Goal: Browse casually

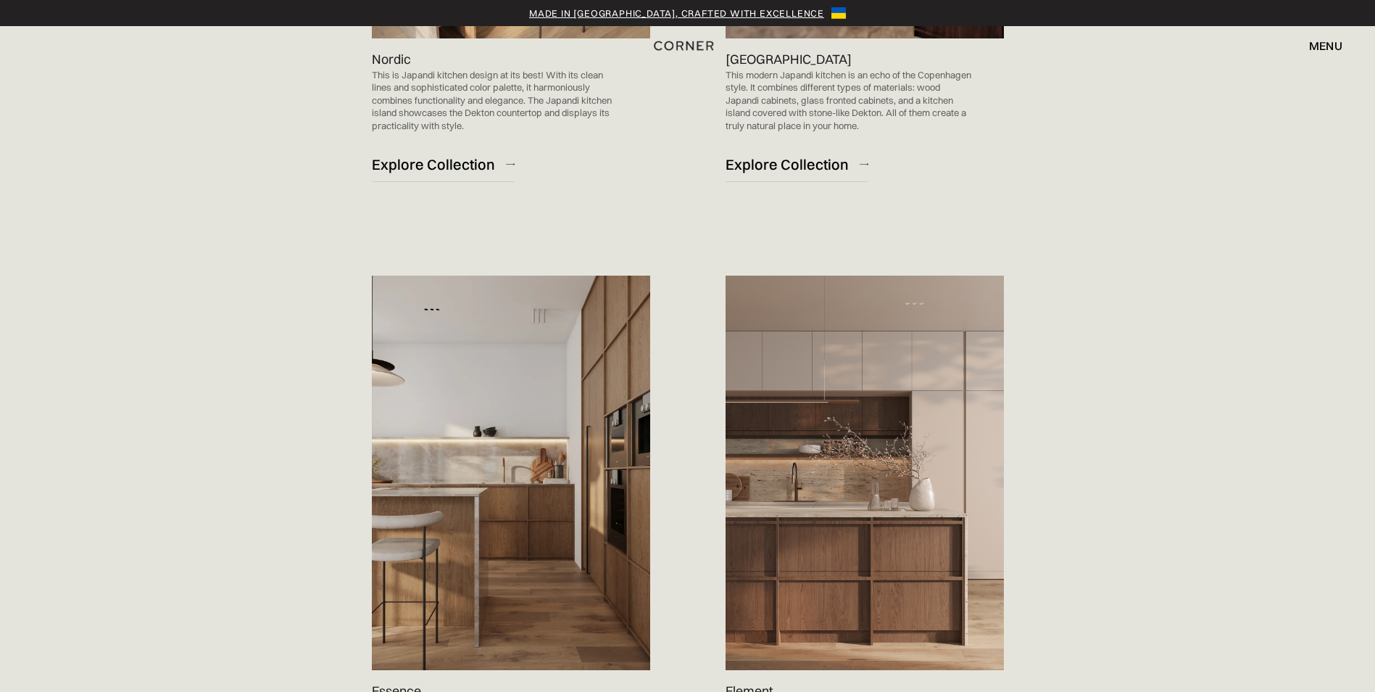
scroll to position [1305, 0]
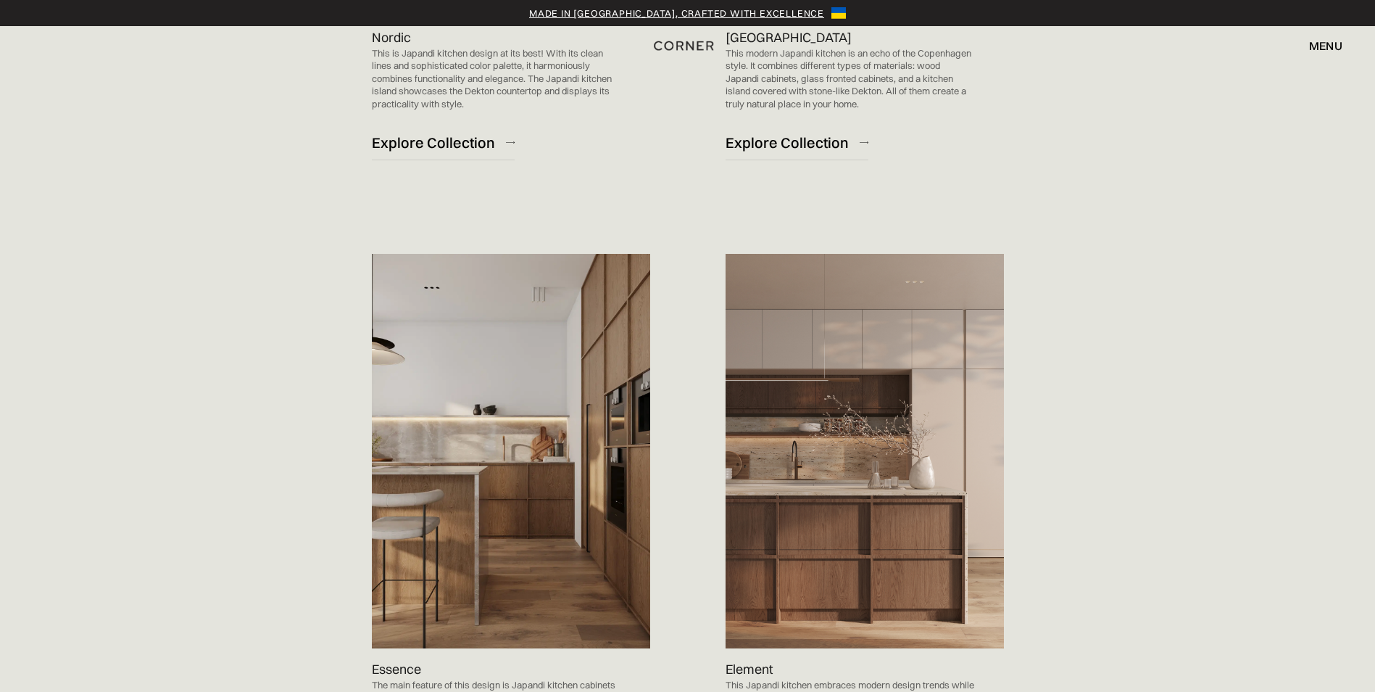
click at [608, 482] on img at bounding box center [511, 451] width 278 height 394
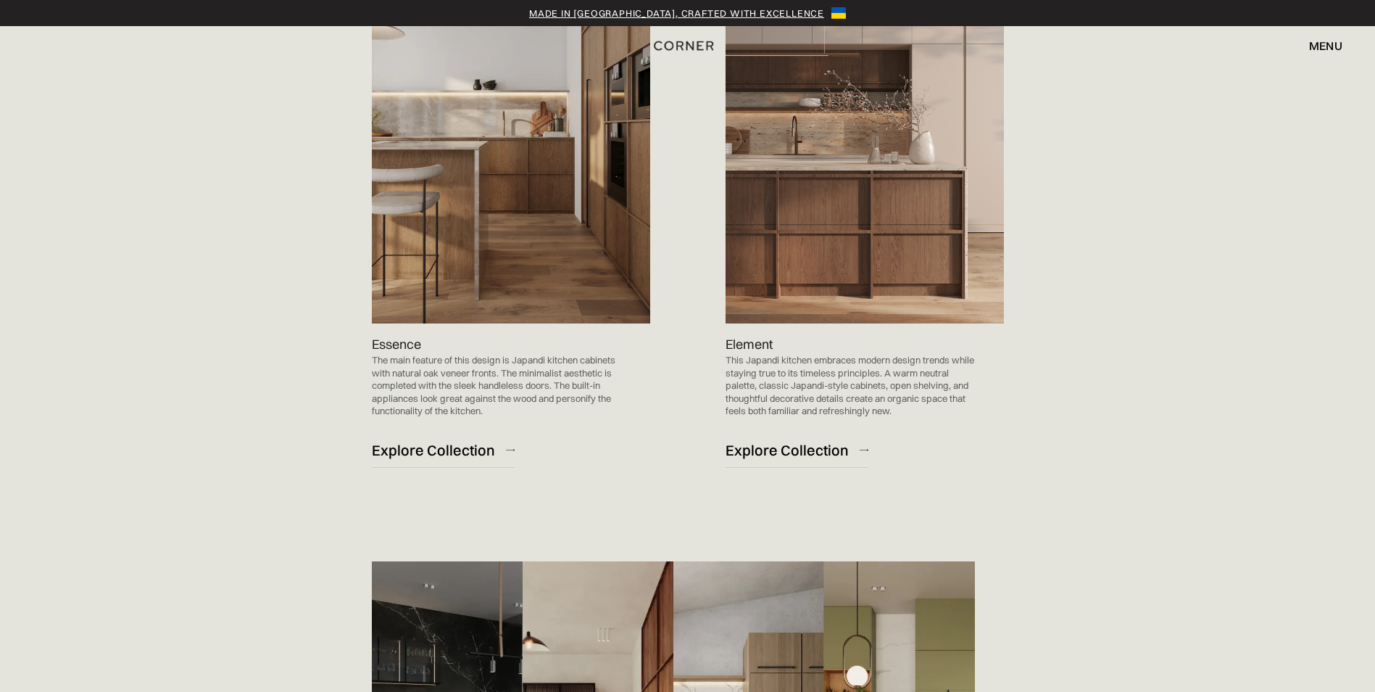
scroll to position [1450, 0]
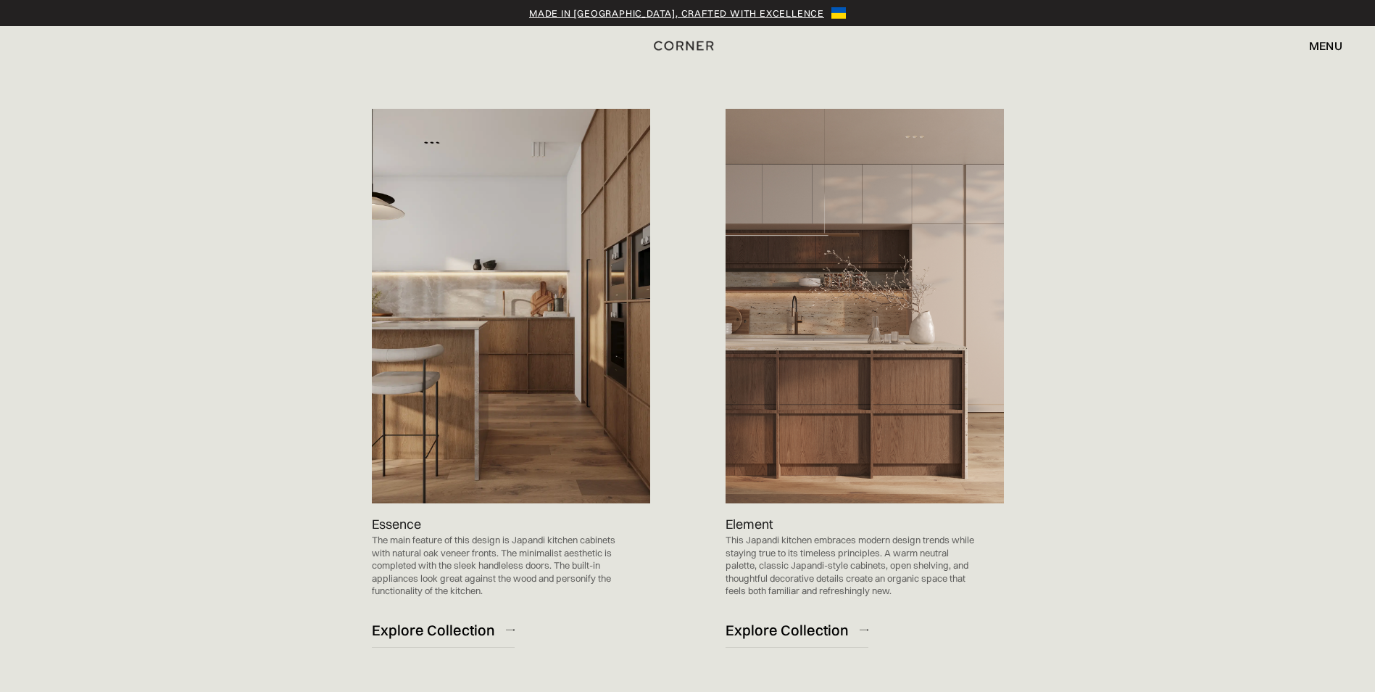
click at [827, 438] on img at bounding box center [865, 306] width 278 height 394
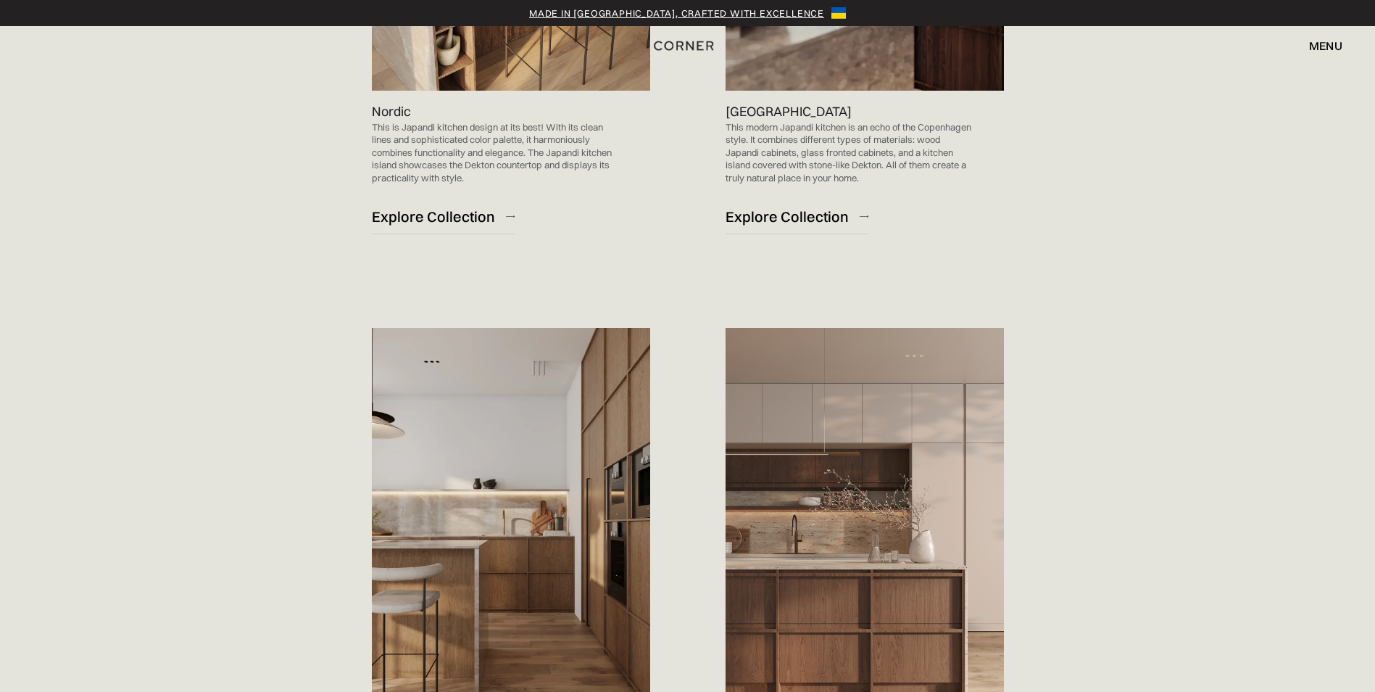
scroll to position [1233, 0]
click at [458, 218] on div "Explore Collection" at bounding box center [433, 215] width 123 height 20
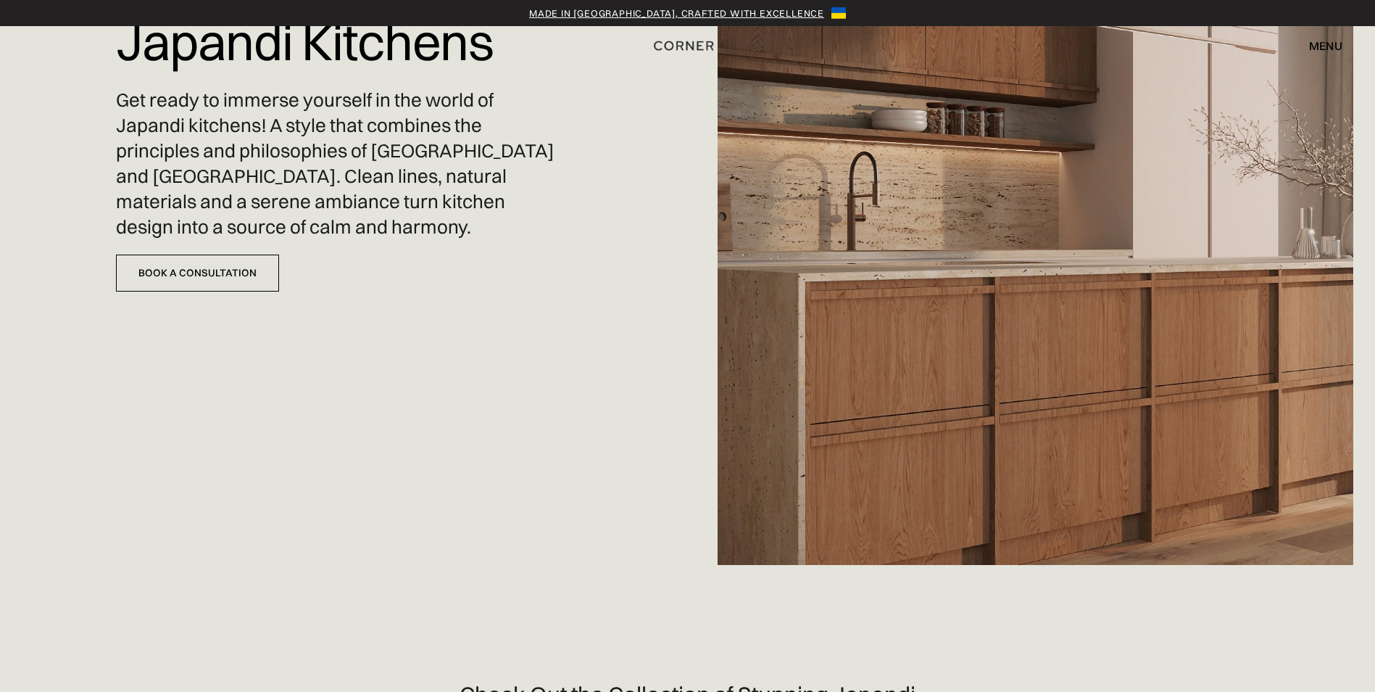
scroll to position [0, 0]
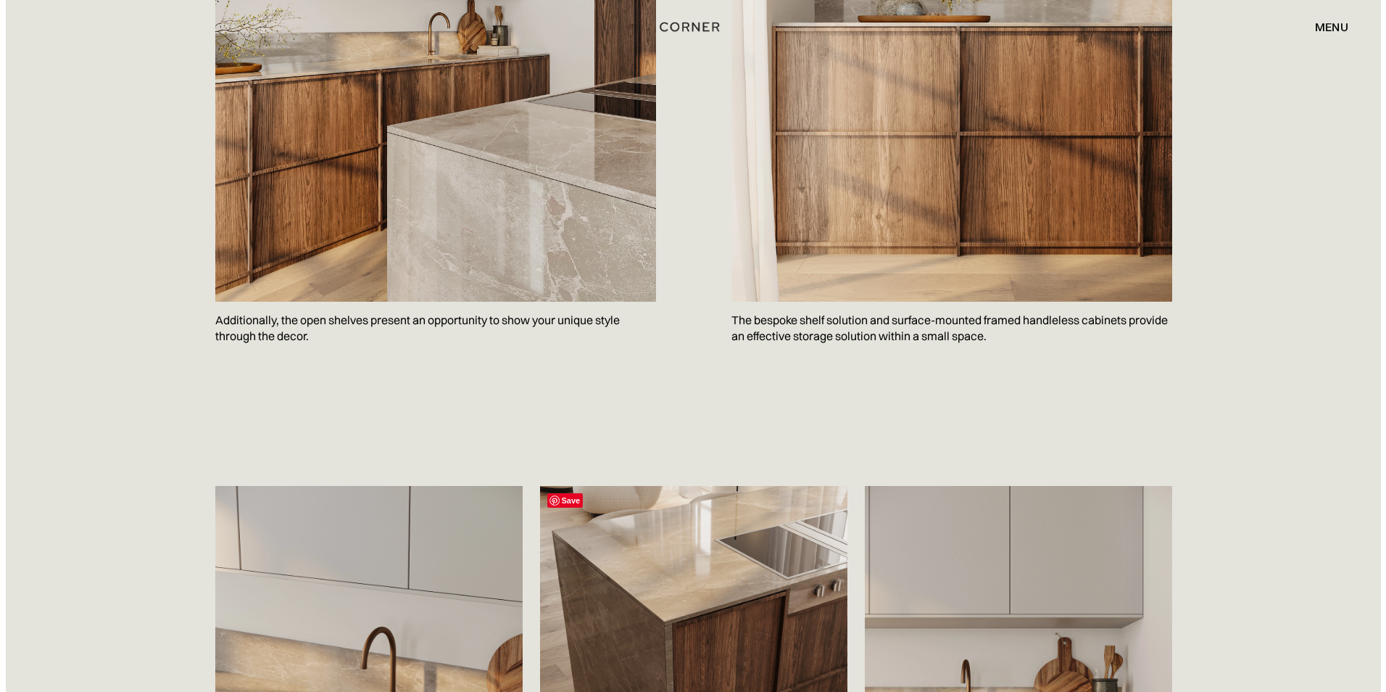
scroll to position [1740, 0]
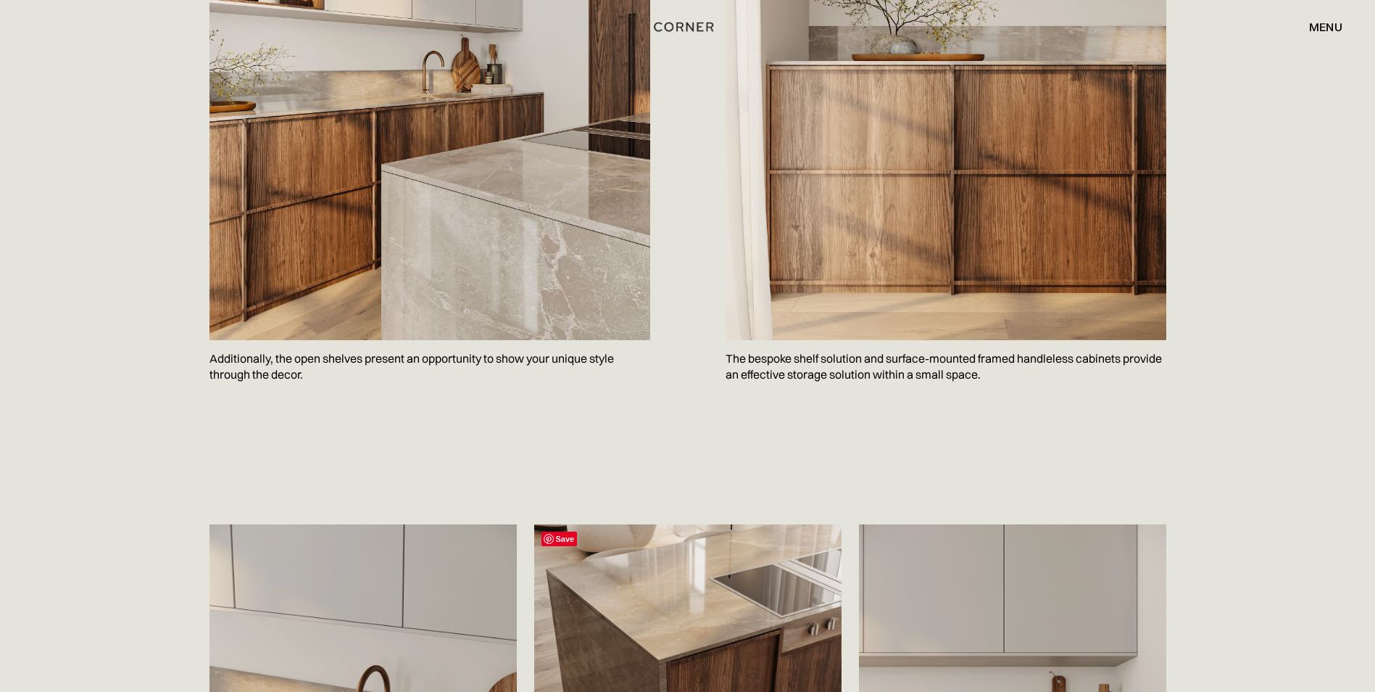
click at [566, 531] on span "Save" at bounding box center [560, 538] width 36 height 15
